Goal: Task Accomplishment & Management: Use online tool/utility

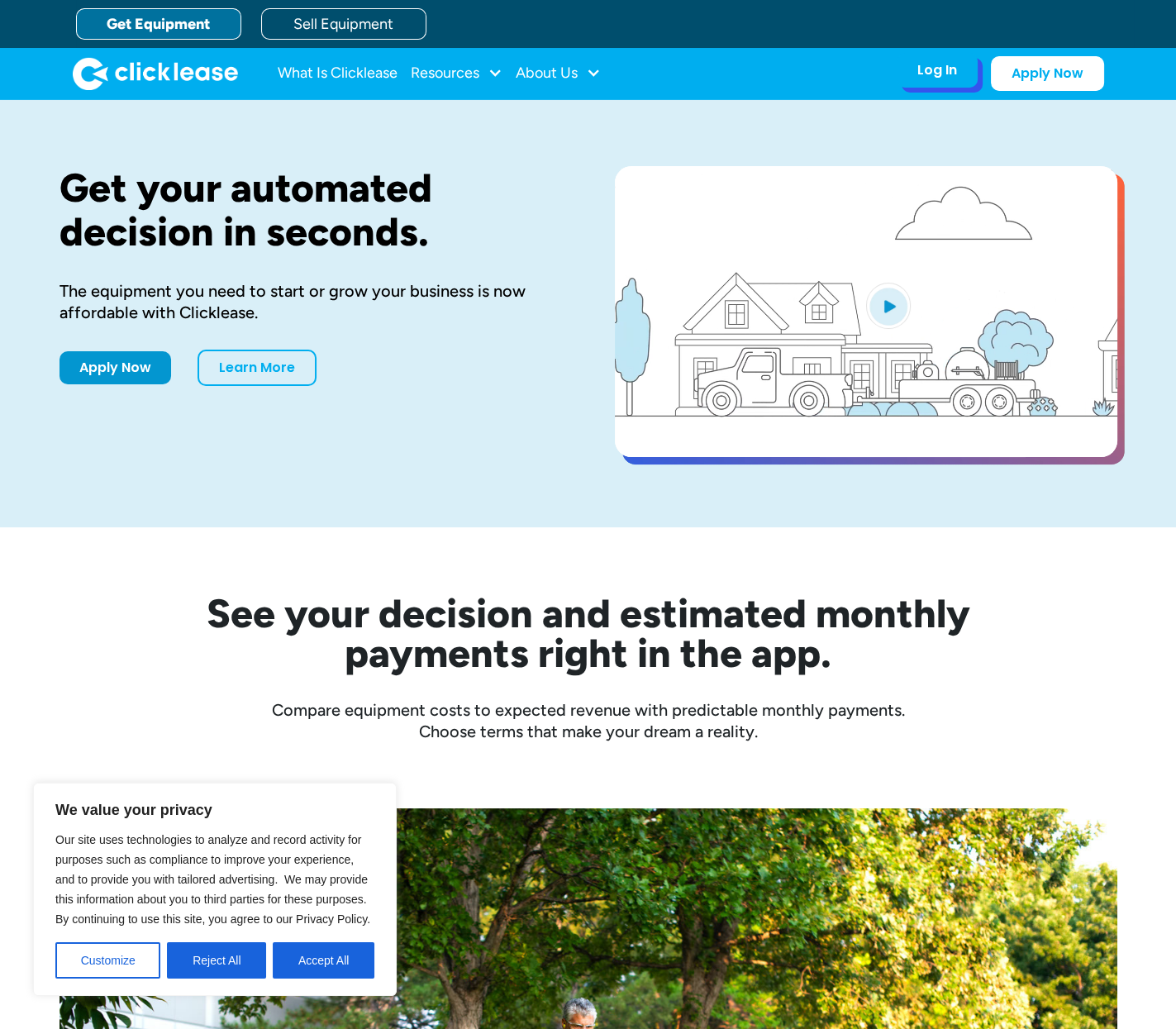
click at [959, 70] on div "Log In Account login I use Clicklease to get my equipment Partner Portal I offe…" at bounding box center [937, 70] width 81 height 35
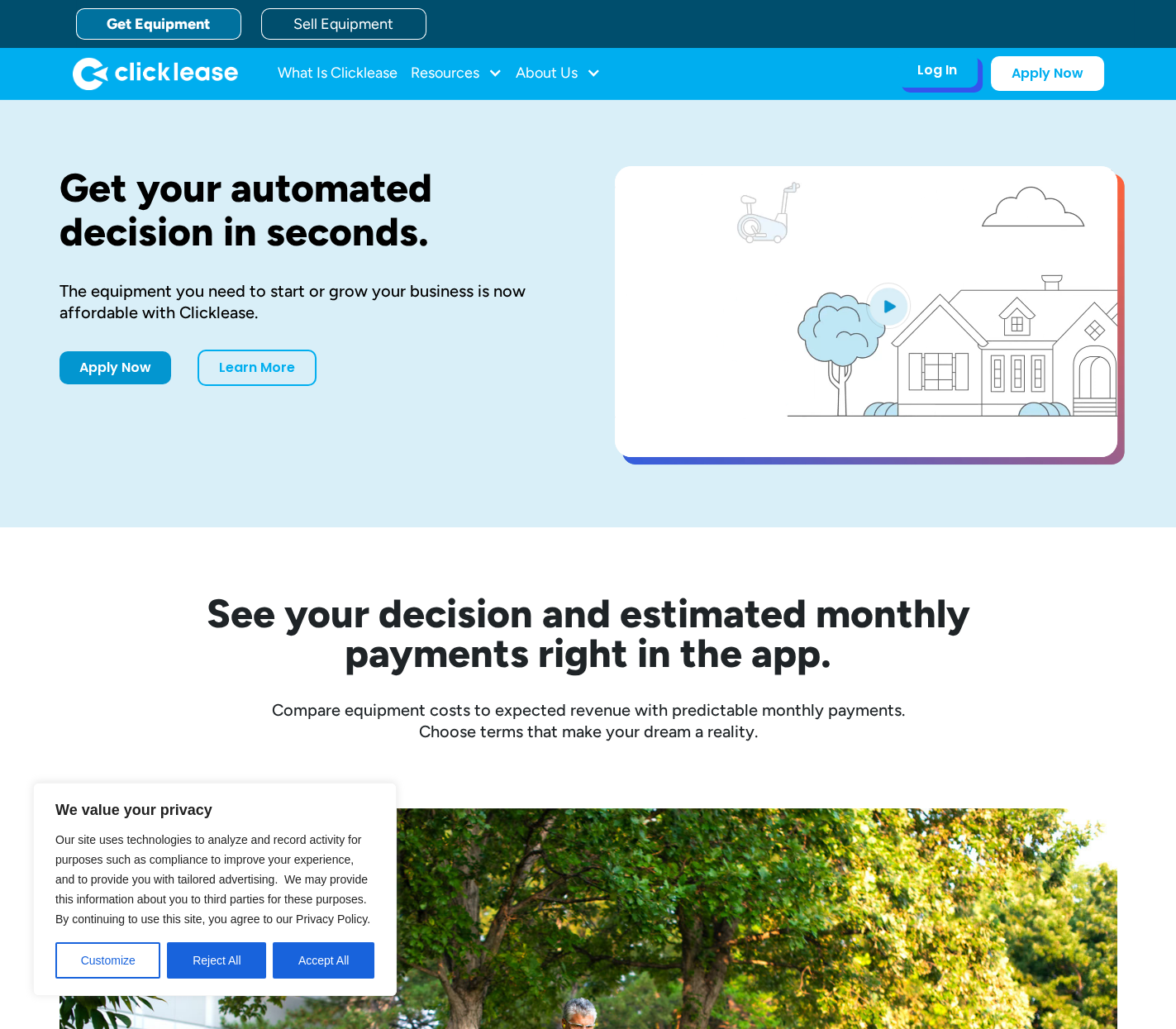
click at [932, 81] on div "Log In Account login I use Clicklease to get my equipment Partner Portal I offe…" at bounding box center [937, 70] width 81 height 35
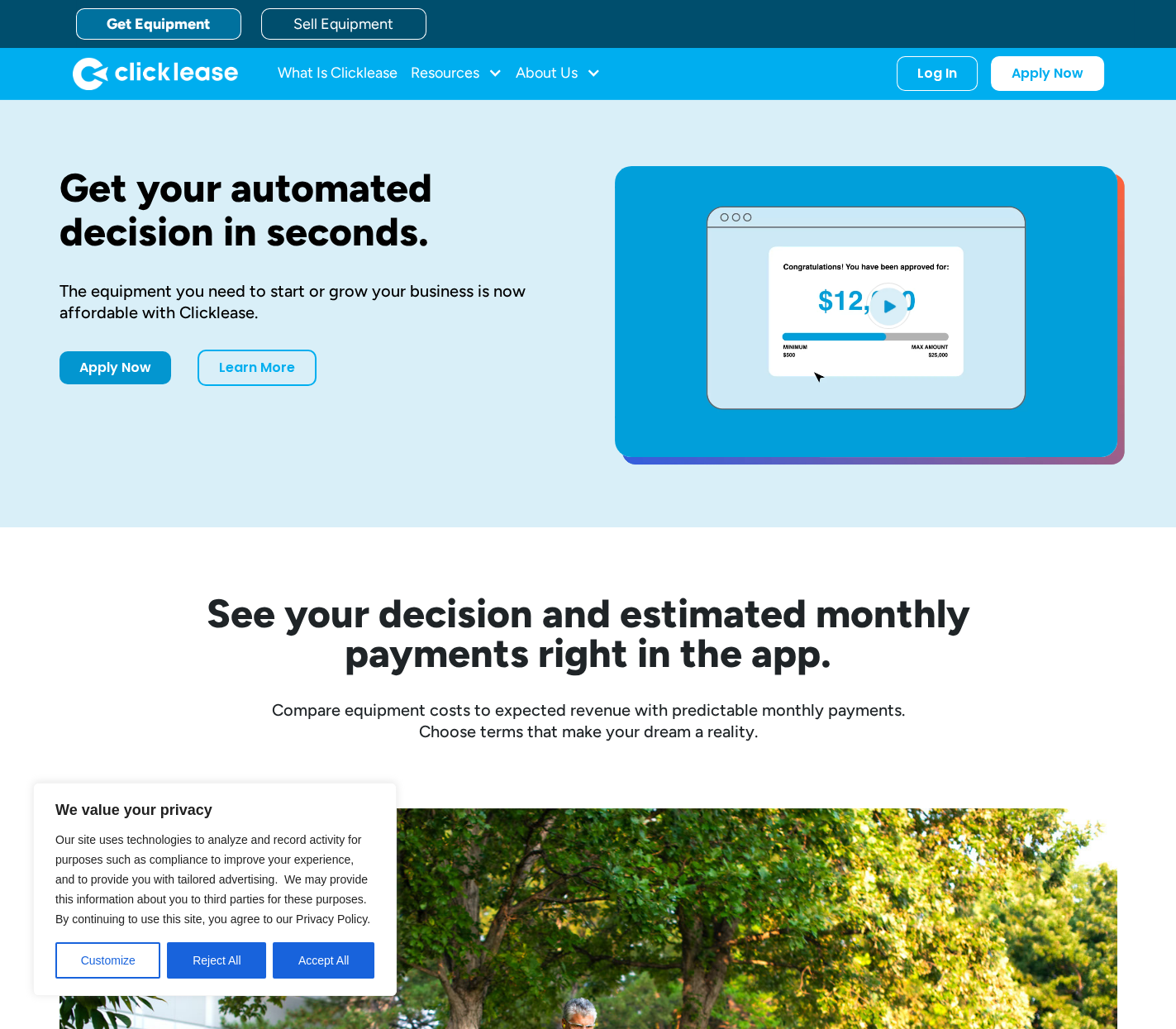
click at [743, 126] on div "Get your automated decision in seconds. The equipment you need to start or grow…" at bounding box center [588, 313] width 1058 height 428
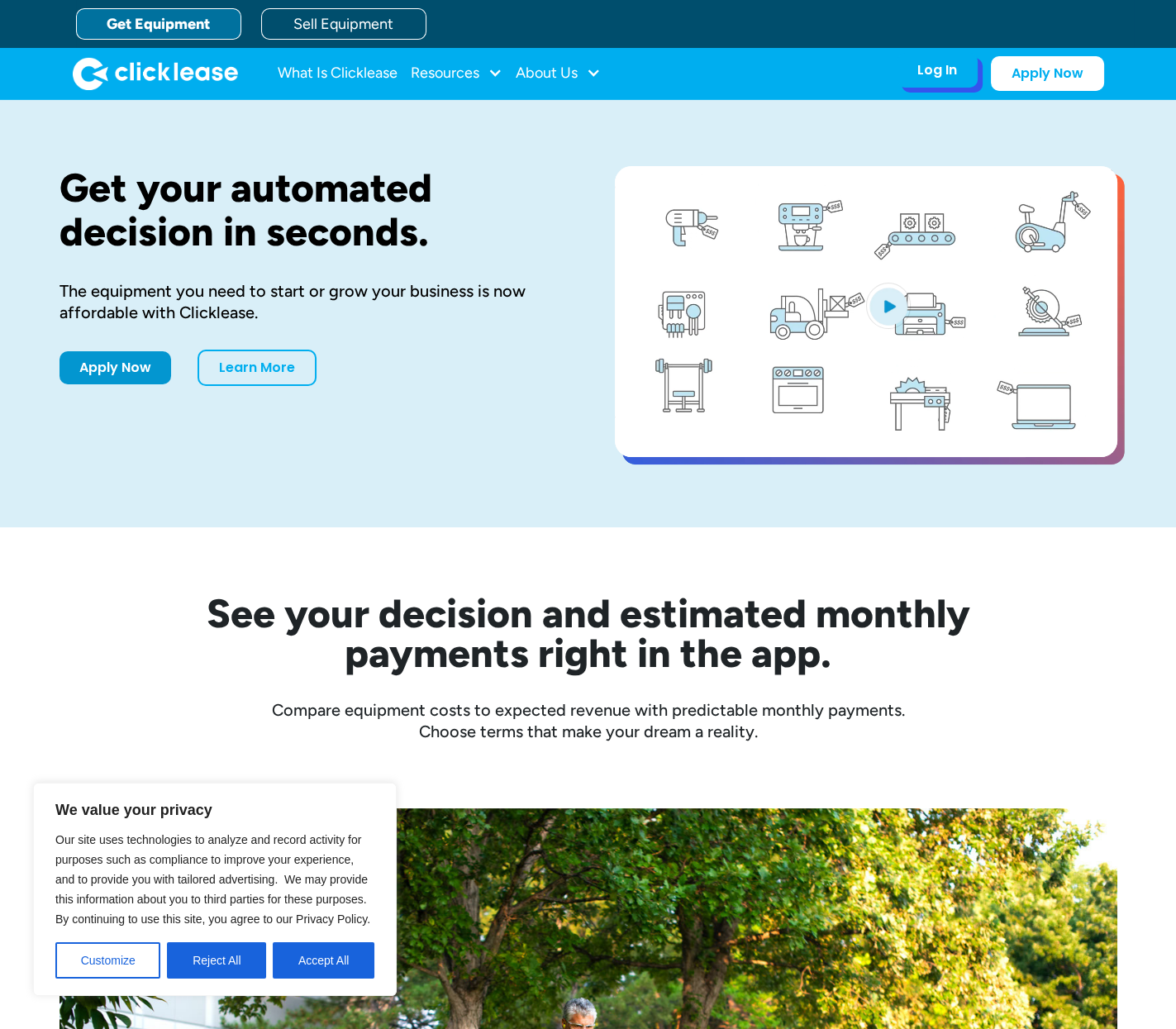
click at [955, 66] on div "Log In" at bounding box center [937, 70] width 40 height 16
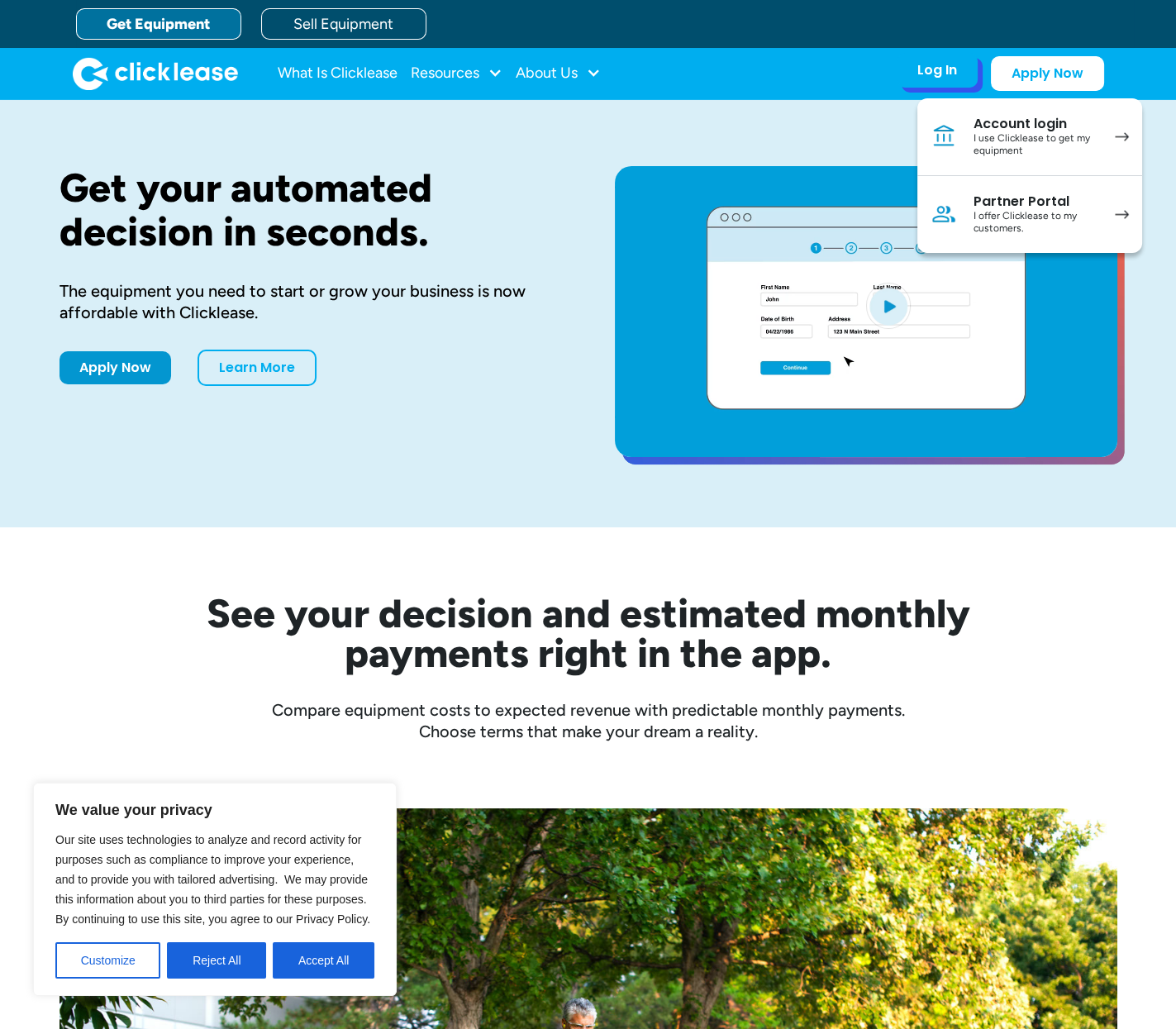
click at [1024, 137] on div "I use Clicklease to get my equipment" at bounding box center [1035, 145] width 125 height 26
